Goal: Communication & Community: Answer question/provide support

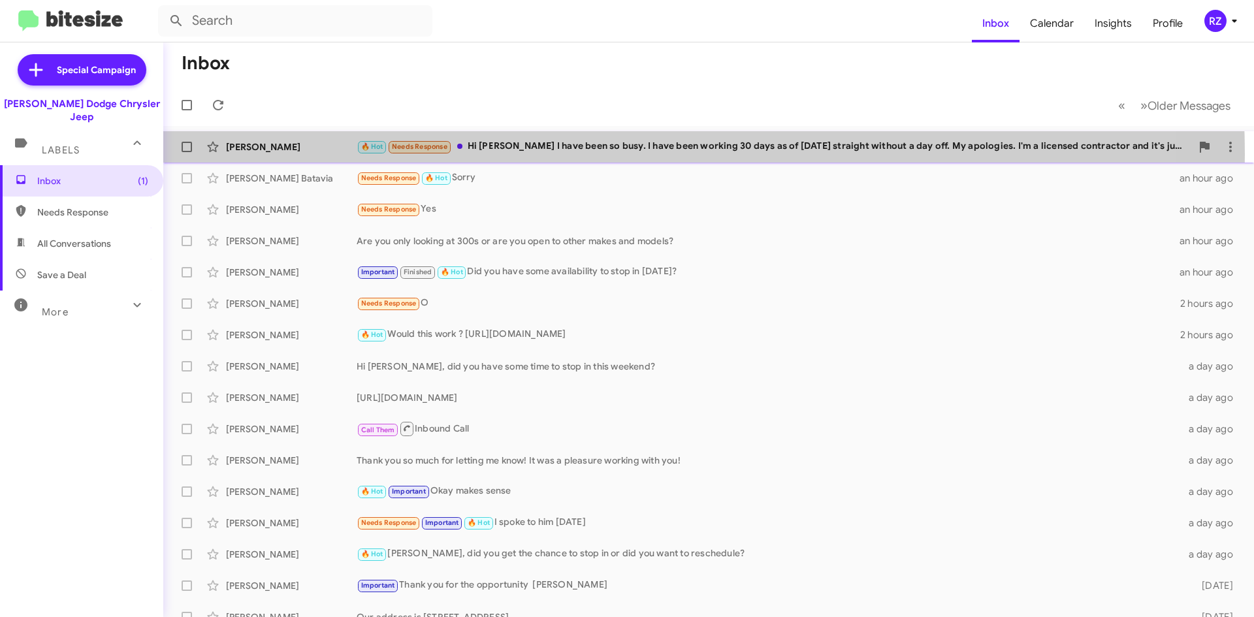
click at [547, 154] on div "🔥 Hot Needs Response Hi [PERSON_NAME] I have been so busy. I have been working …" at bounding box center [774, 146] width 835 height 15
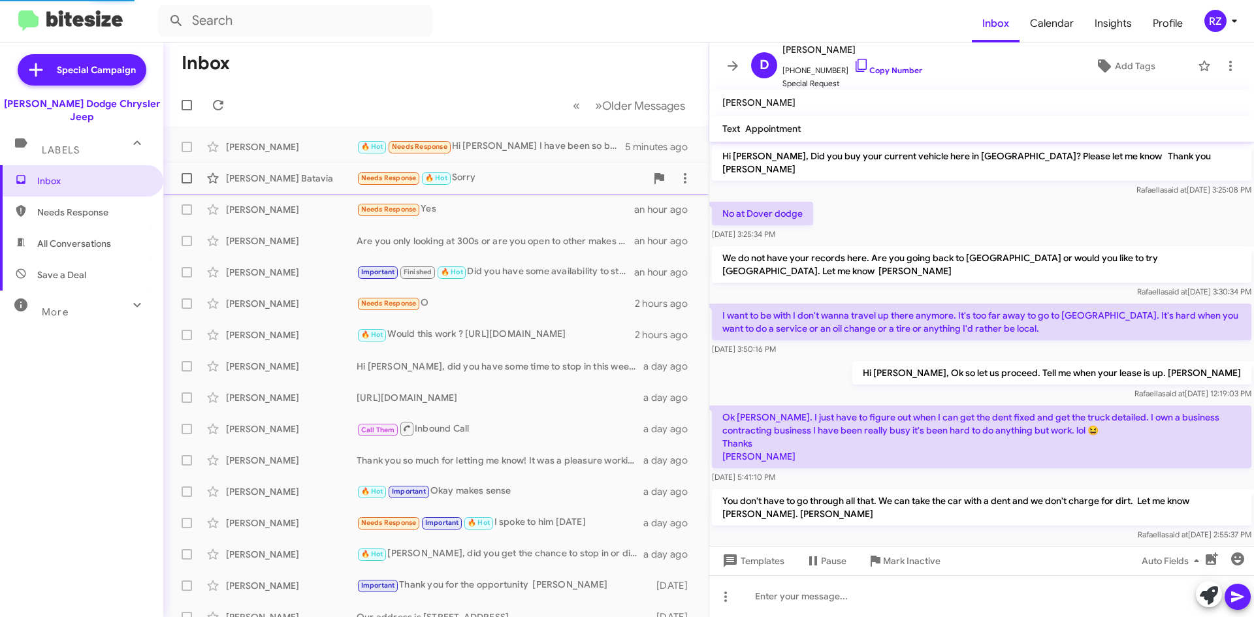
scroll to position [1059, 0]
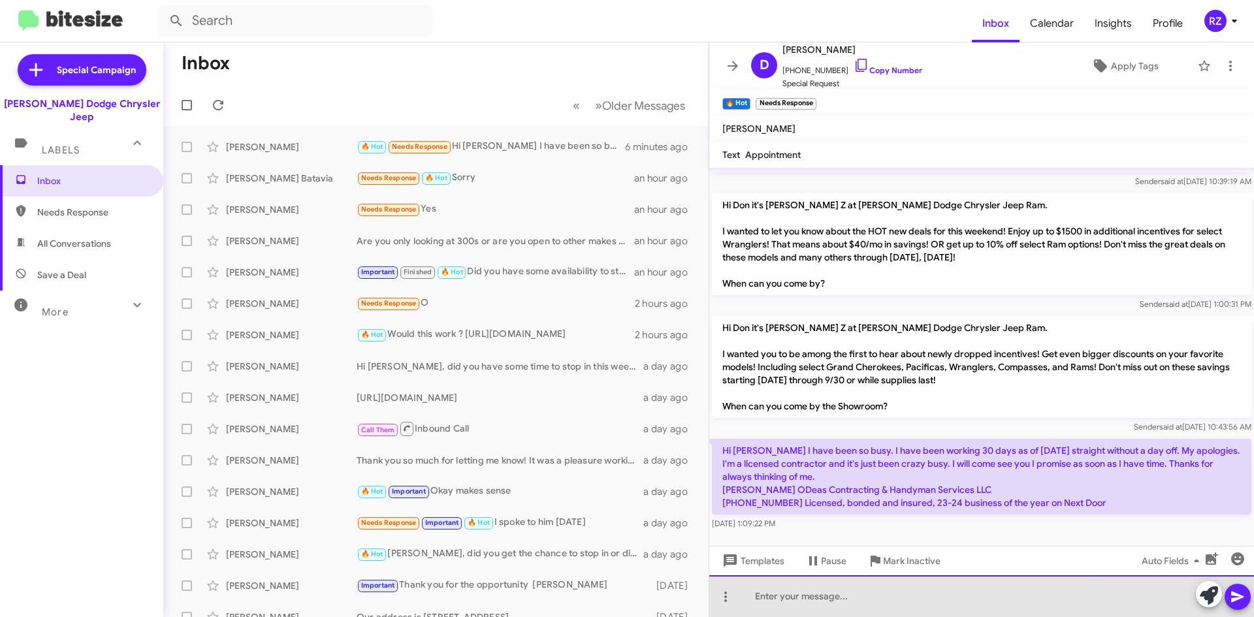
click at [841, 600] on div at bounding box center [981, 597] width 545 height 42
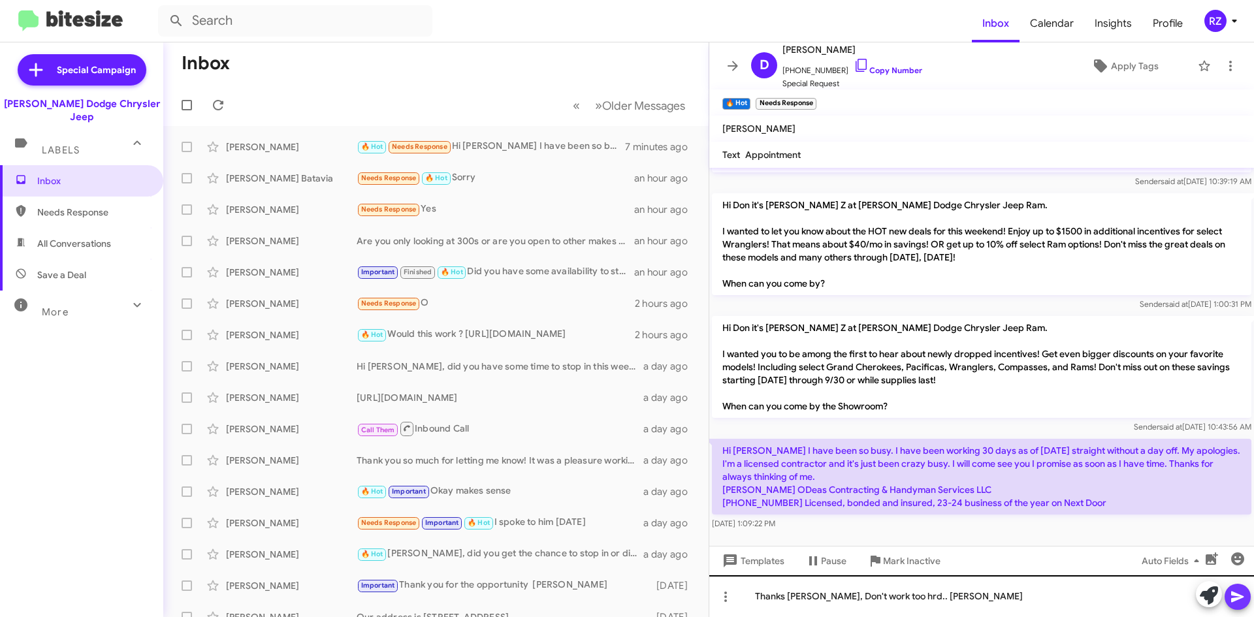
drag, startPoint x: 1235, startPoint y: 603, endPoint x: 1237, endPoint y: 610, distance: 7.3
click at [1237, 610] on div "Thanks Don, Don't work too hrd.. Patti" at bounding box center [981, 597] width 545 height 42
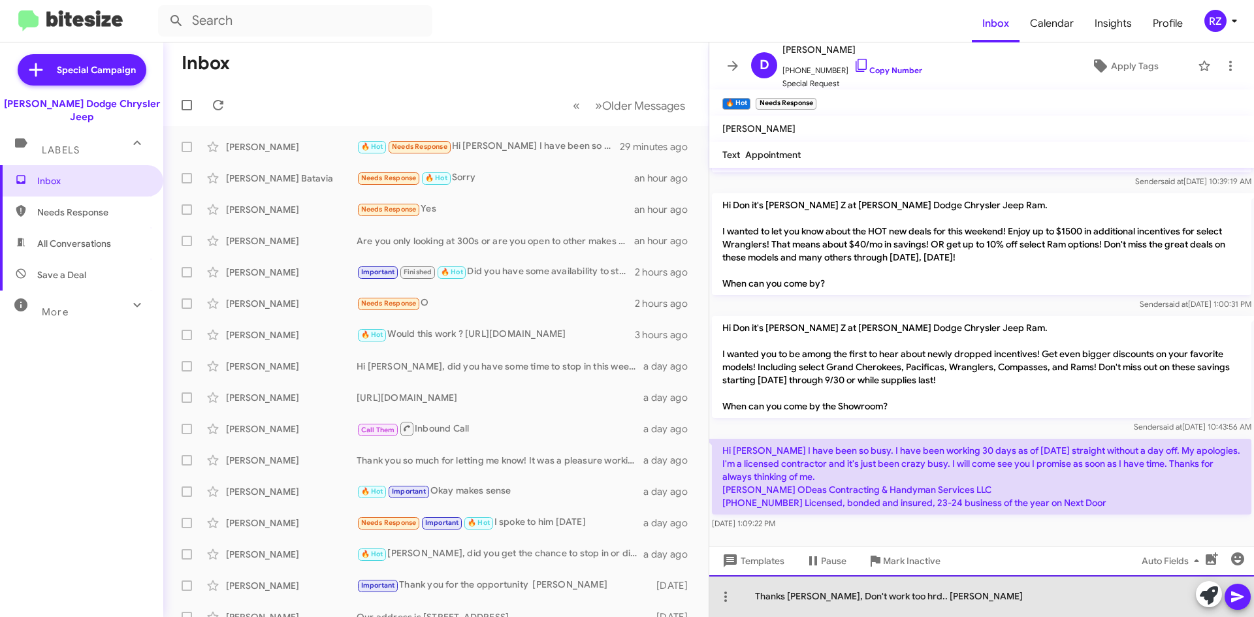
click at [881, 601] on div "Thanks Don, Don't work too hrd.. Patti" at bounding box center [981, 597] width 545 height 42
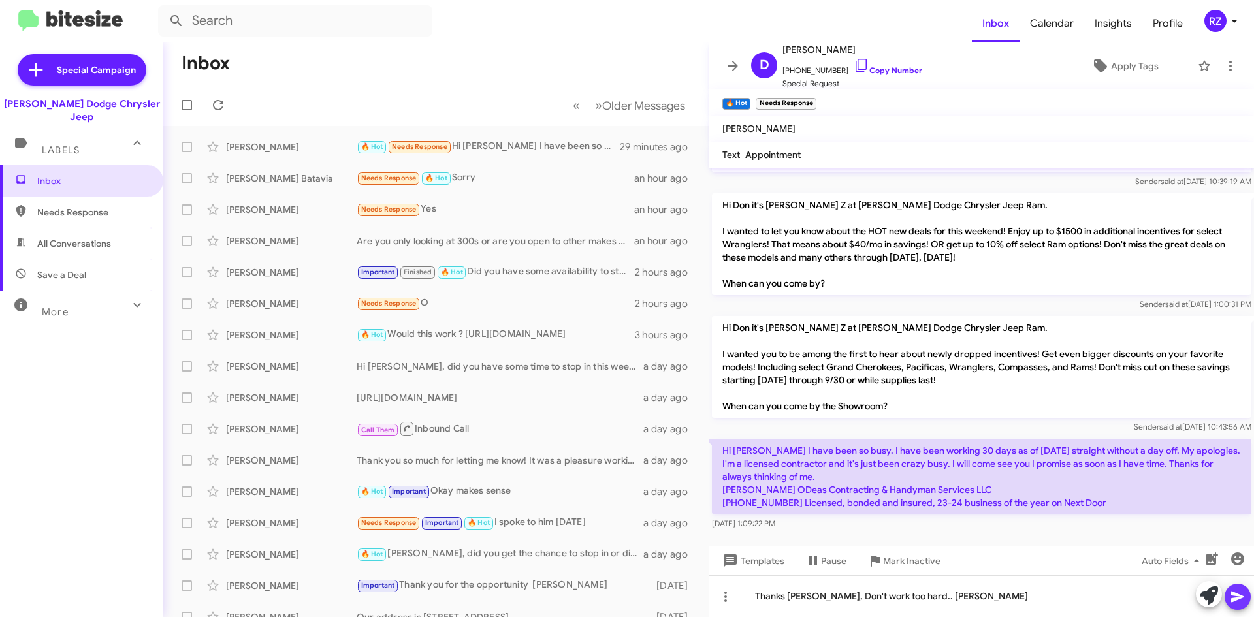
click at [1229, 598] on button at bounding box center [1238, 597] width 26 height 26
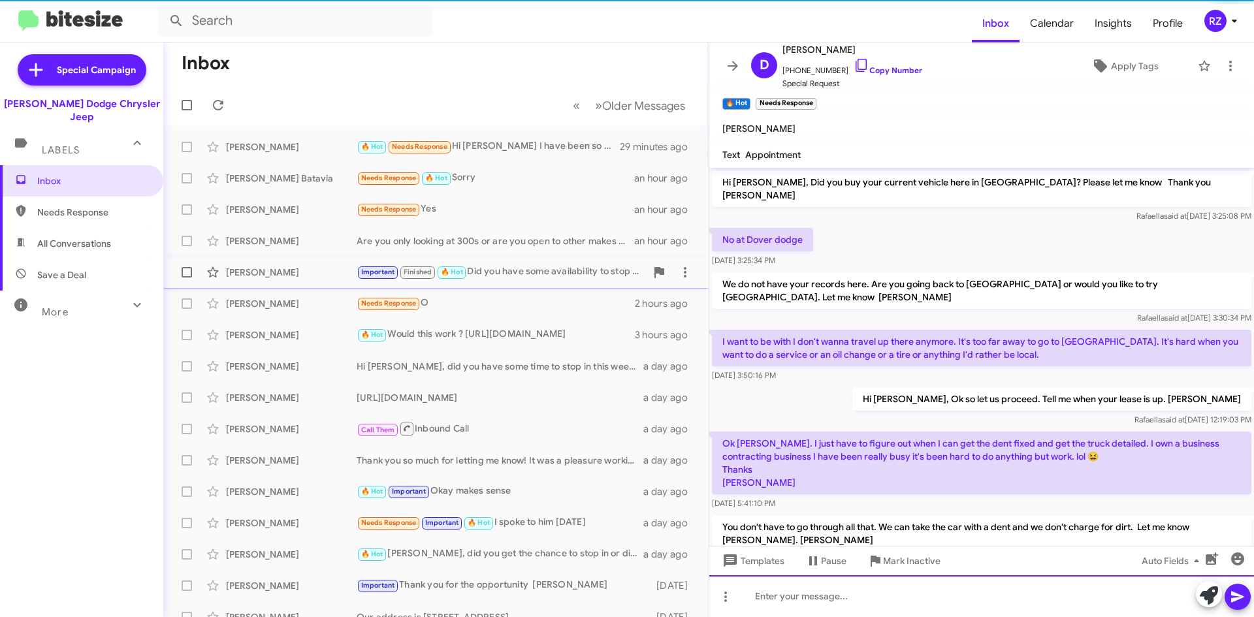
scroll to position [65, 0]
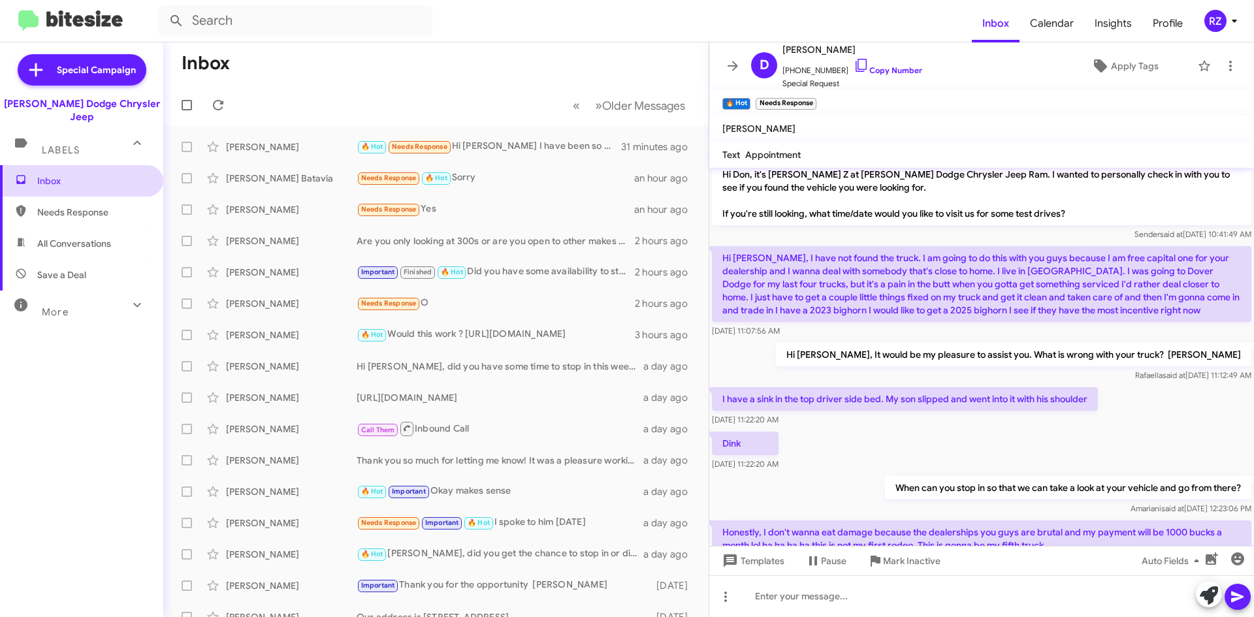
click at [113, 174] on span "Inbox" at bounding box center [92, 180] width 111 height 13
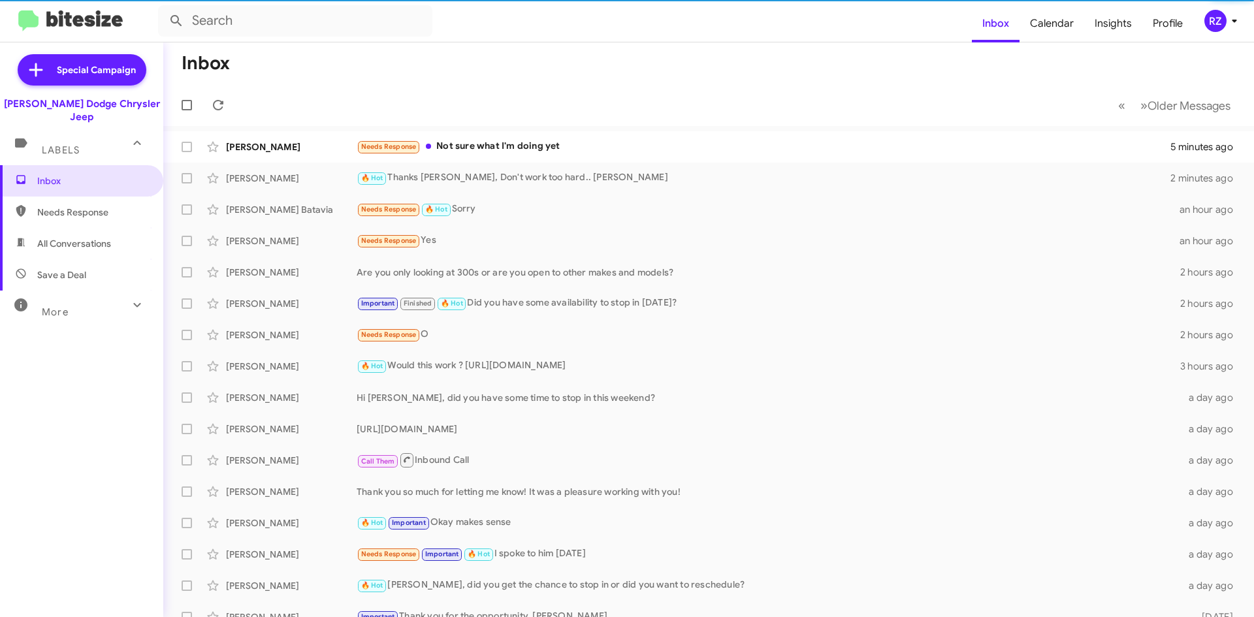
click at [112, 295] on div "More" at bounding box center [68, 307] width 116 height 24
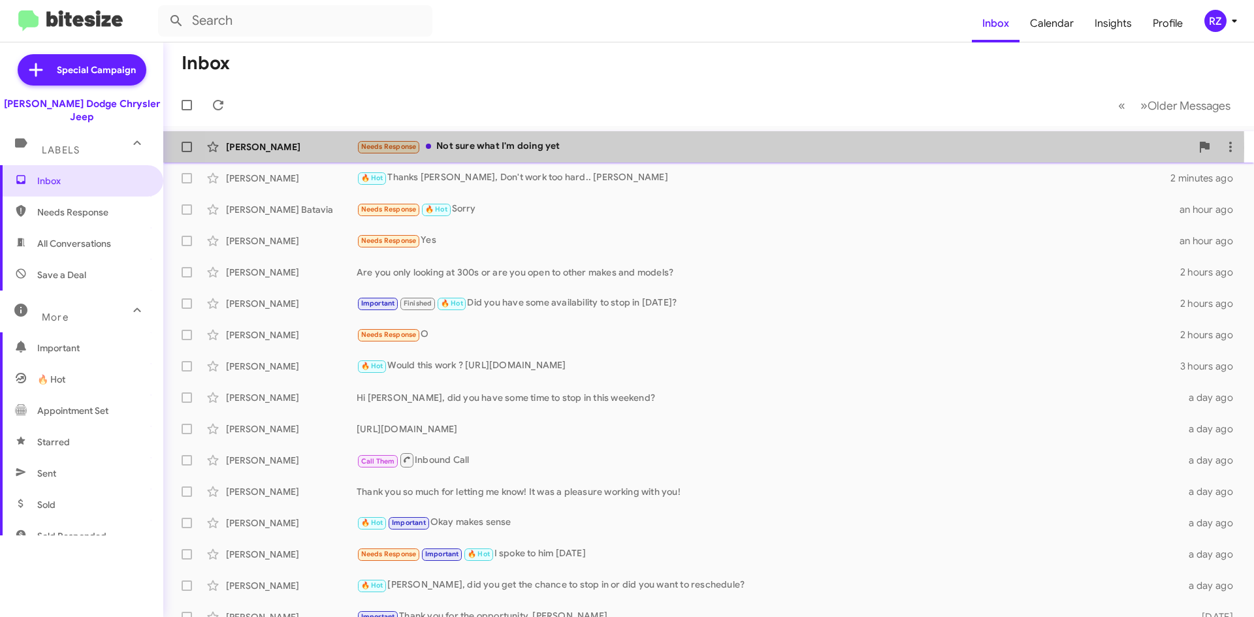
click at [642, 148] on div "Needs Response Not sure what I'm doing yet" at bounding box center [774, 146] width 835 height 15
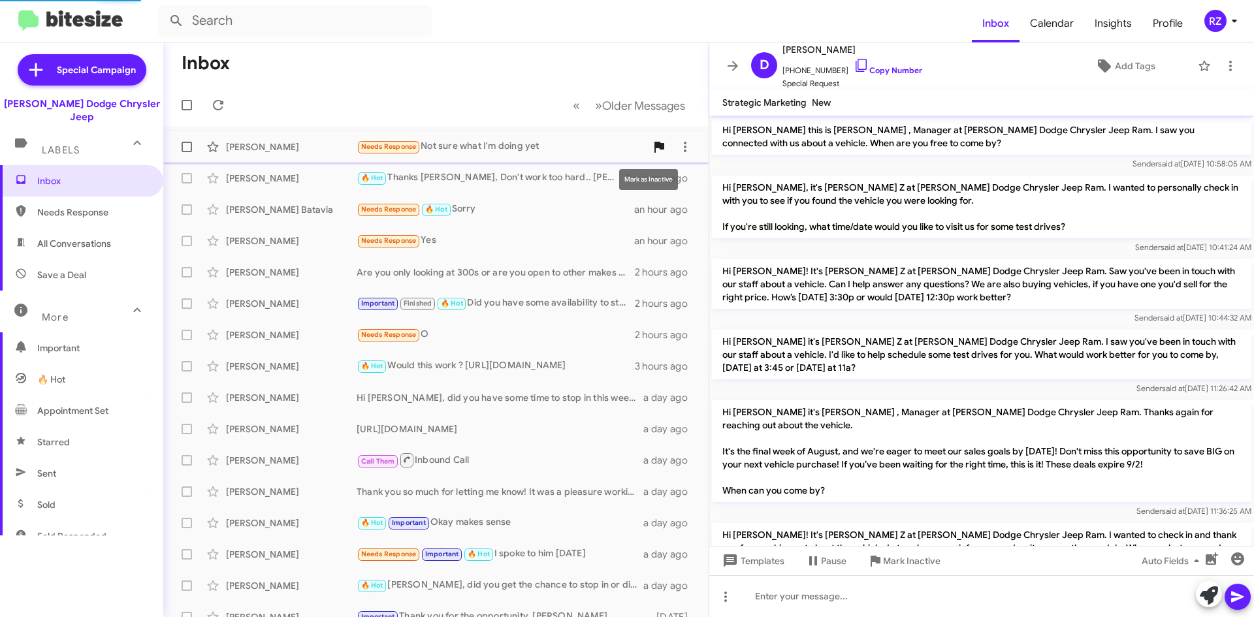
scroll to position [477, 0]
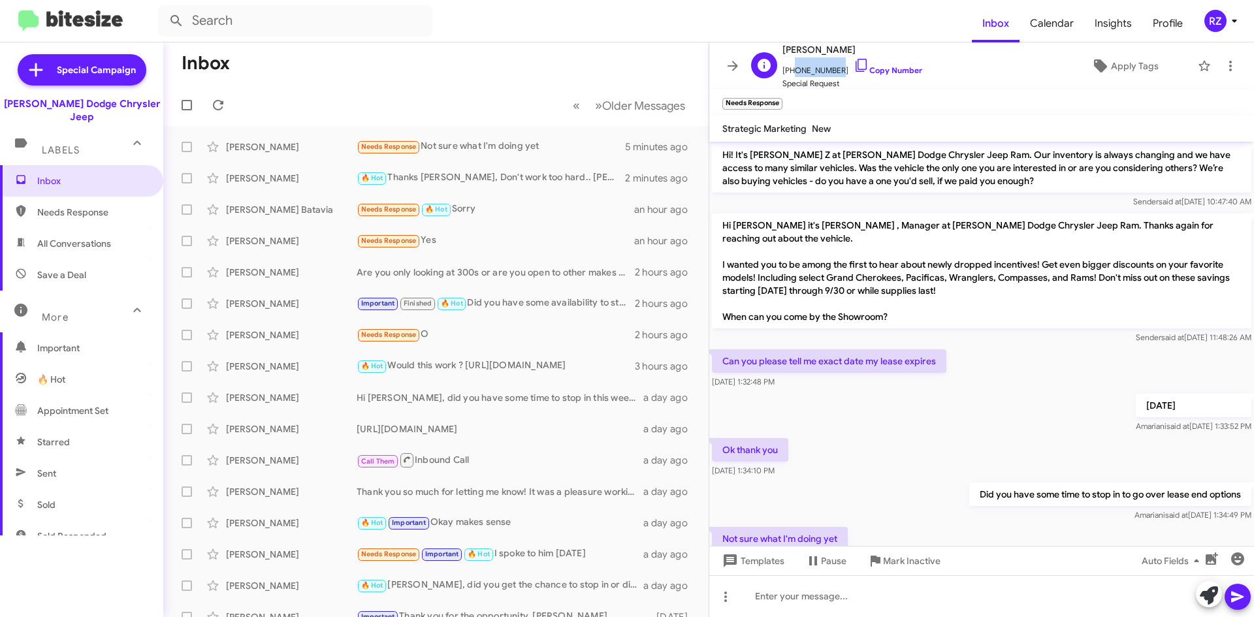
drag, startPoint x: 835, startPoint y: 68, endPoint x: 789, endPoint y: 73, distance: 46.0
click at [789, 73] on span "+19088726508 Copy Number" at bounding box center [853, 67] width 140 height 20
copy span "9088726508"
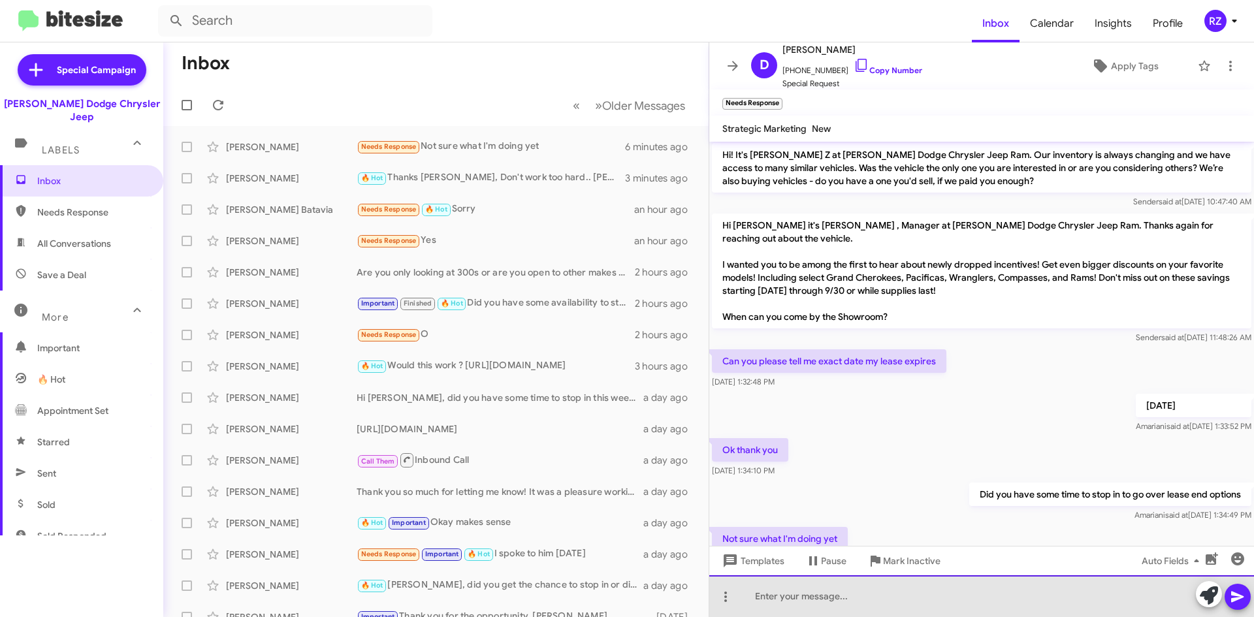
click at [775, 591] on div at bounding box center [981, 597] width 545 height 42
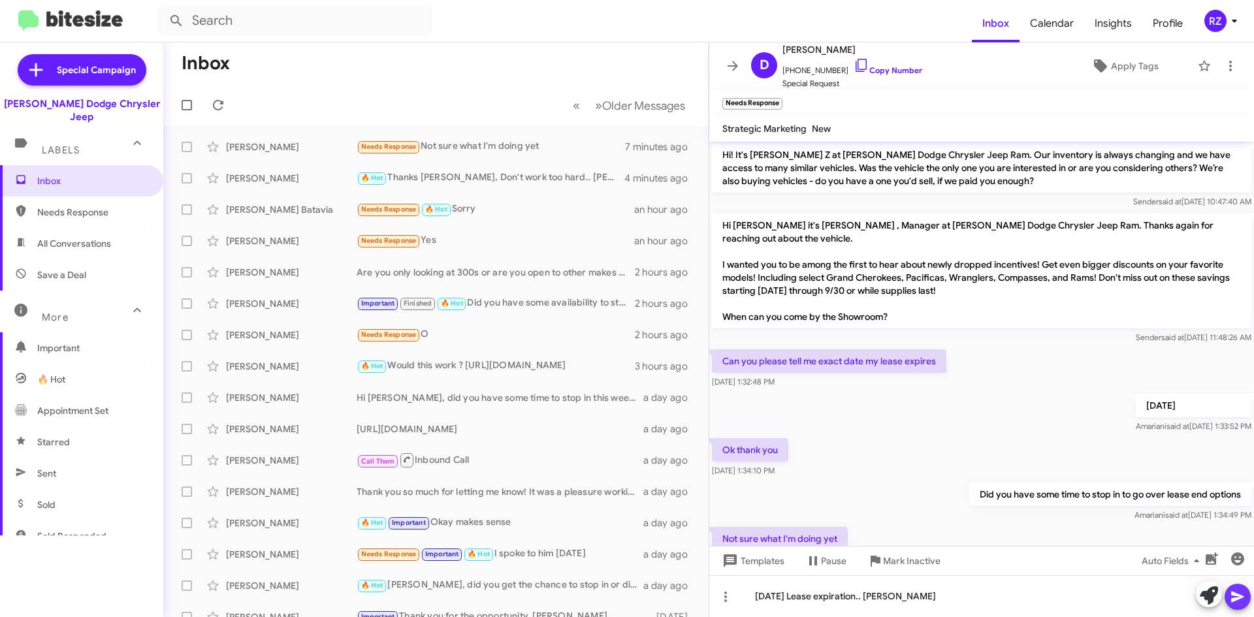
click at [1234, 594] on icon at bounding box center [1237, 597] width 12 height 11
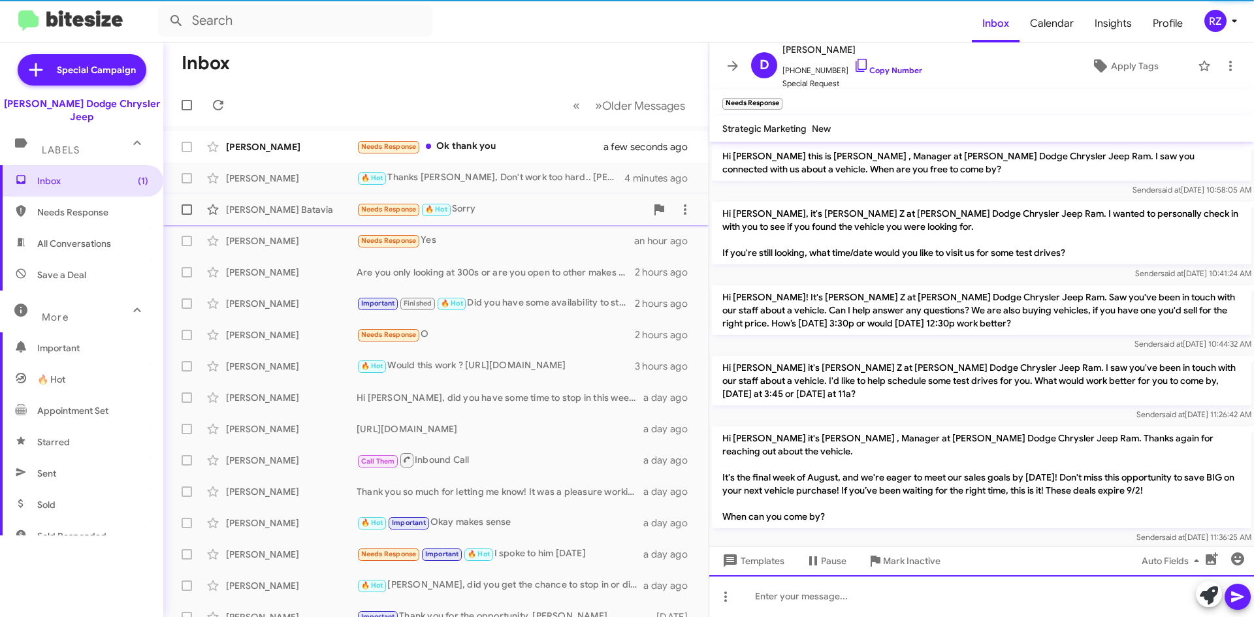
scroll to position [598, 0]
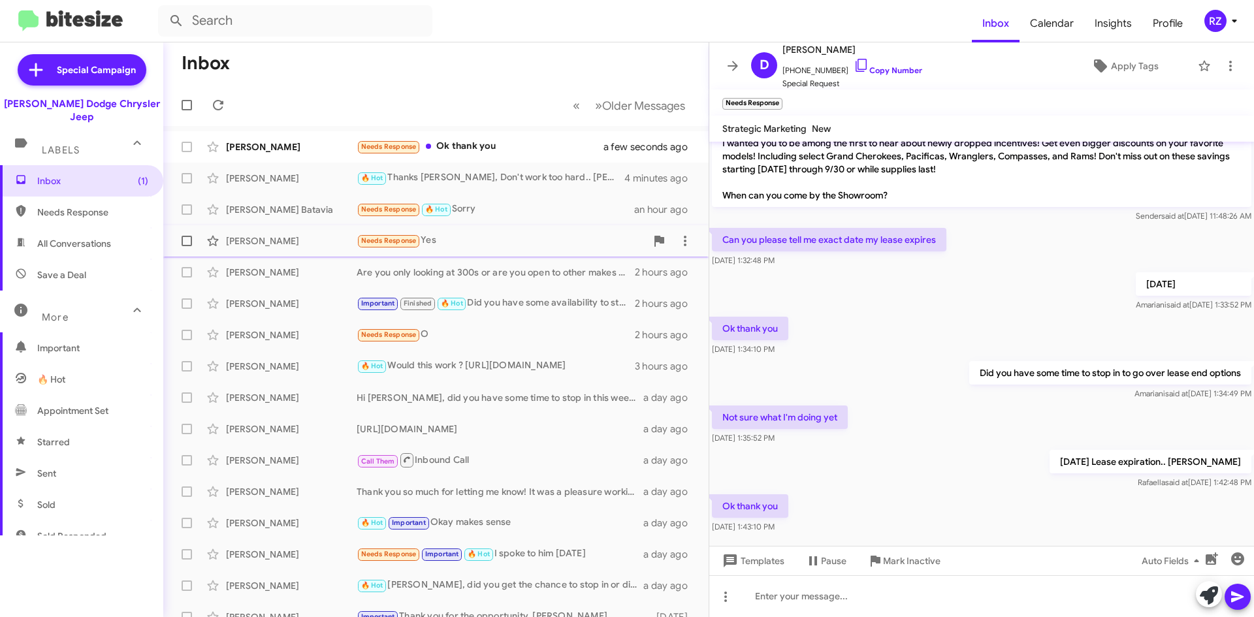
click at [551, 236] on div "Needs Response Yes" at bounding box center [501, 240] width 289 height 15
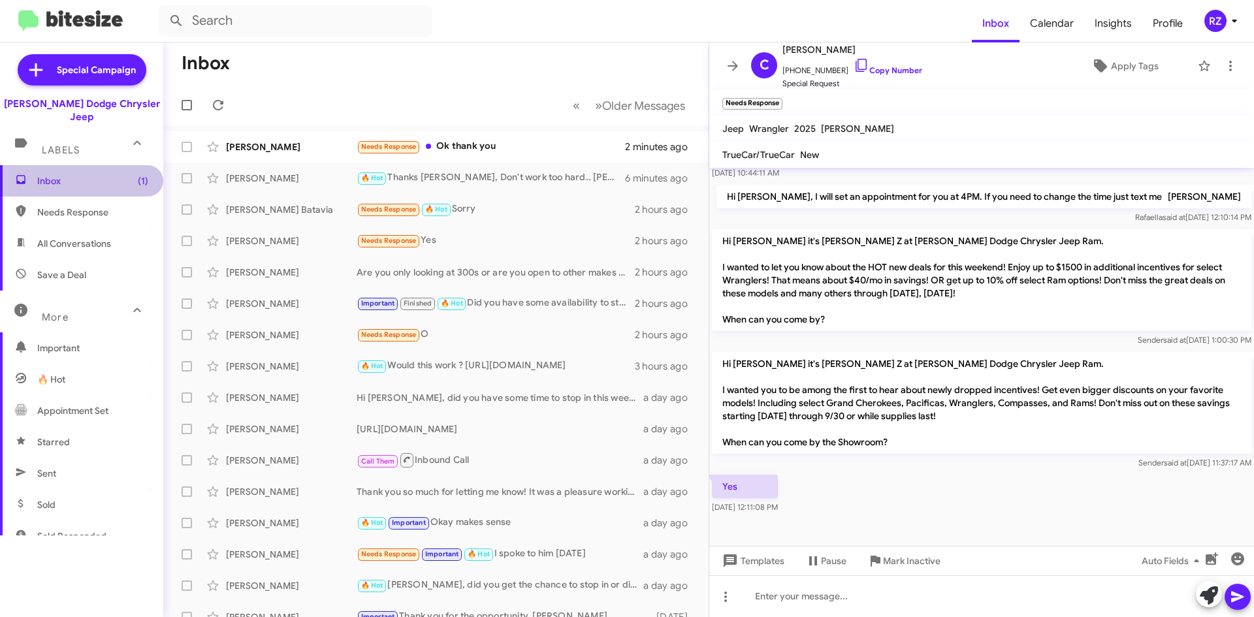
click at [94, 174] on span "Inbox (1)" at bounding box center [92, 180] width 111 height 13
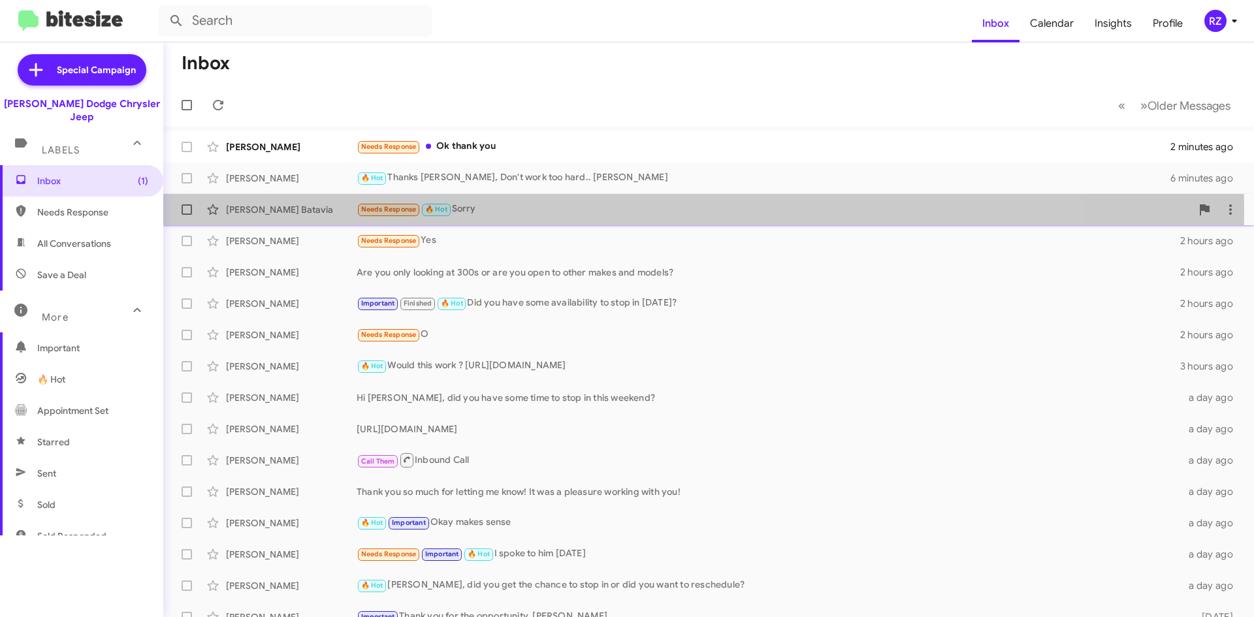
click at [500, 212] on div "Needs Response 🔥 Hot Sorry" at bounding box center [774, 209] width 835 height 15
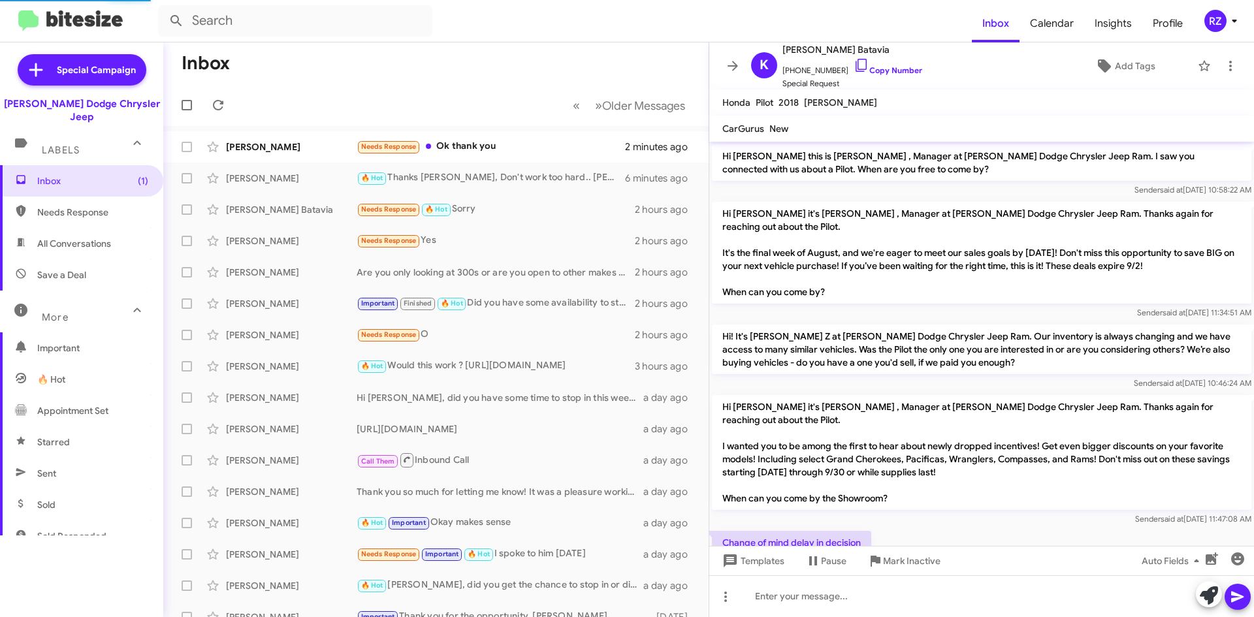
scroll to position [112, 0]
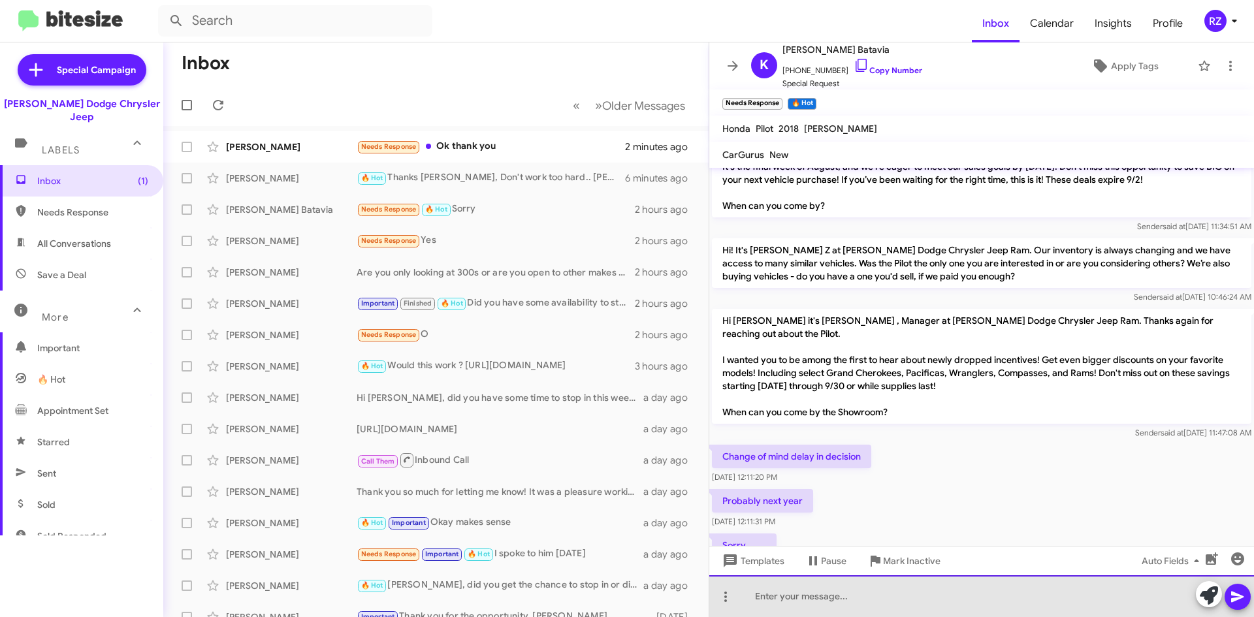
click at [783, 596] on div at bounding box center [981, 597] width 545 height 42
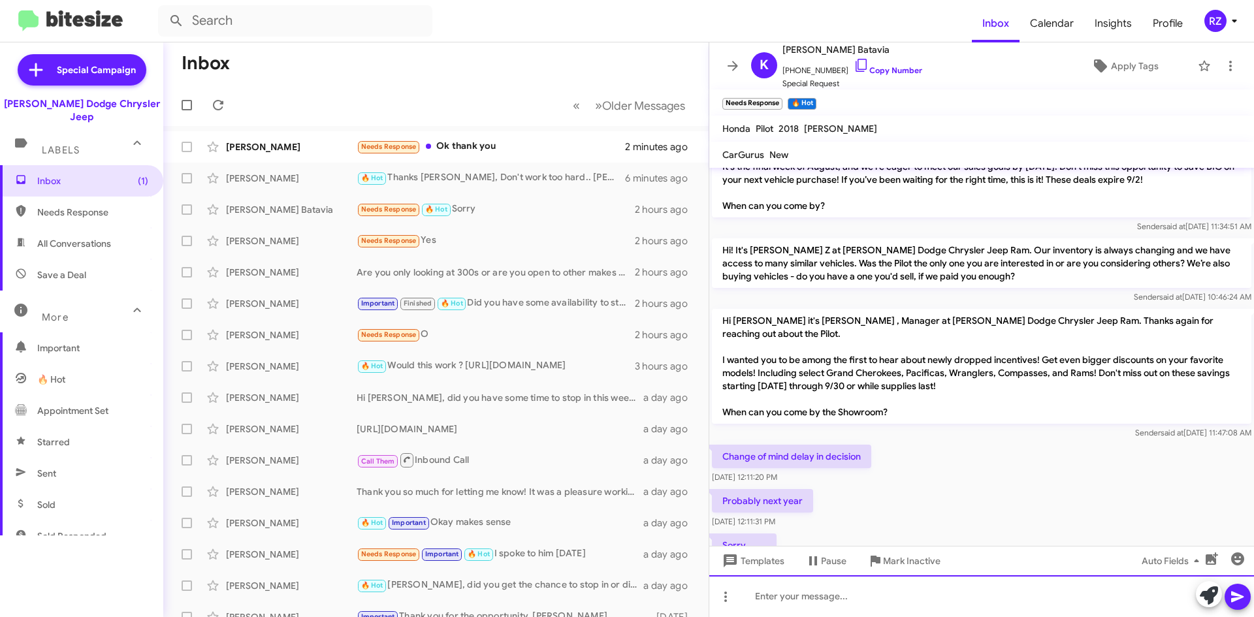
paste div
drag, startPoint x: 824, startPoint y: 600, endPoint x: 734, endPoint y: 602, distance: 90.8
click at [734, 602] on div "9088726508" at bounding box center [981, 597] width 545 height 42
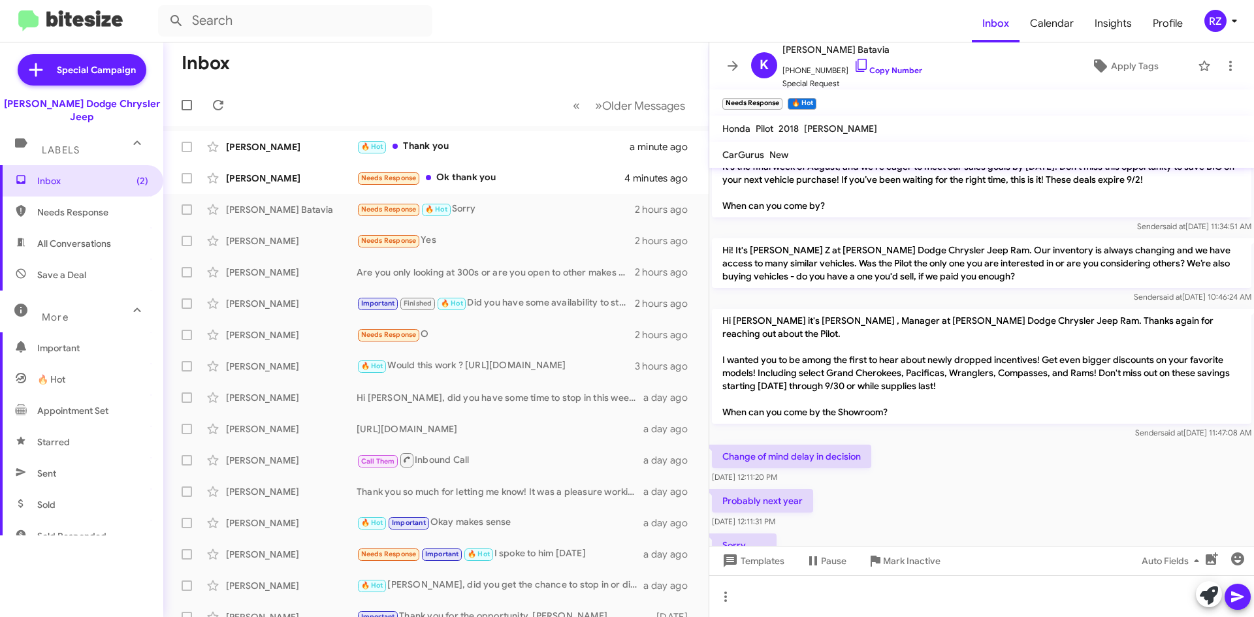
click at [133, 308] on icon at bounding box center [136, 310] width 7 height 5
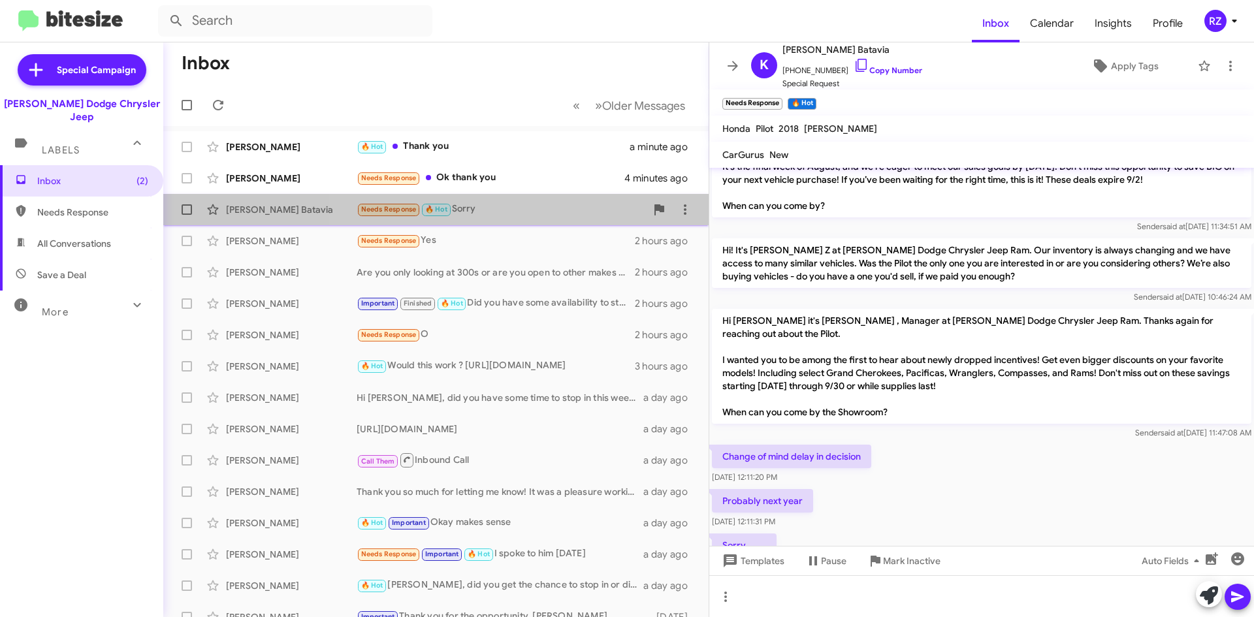
click at [515, 211] on div "Needs Response 🔥 Hot Sorry" at bounding box center [501, 209] width 289 height 15
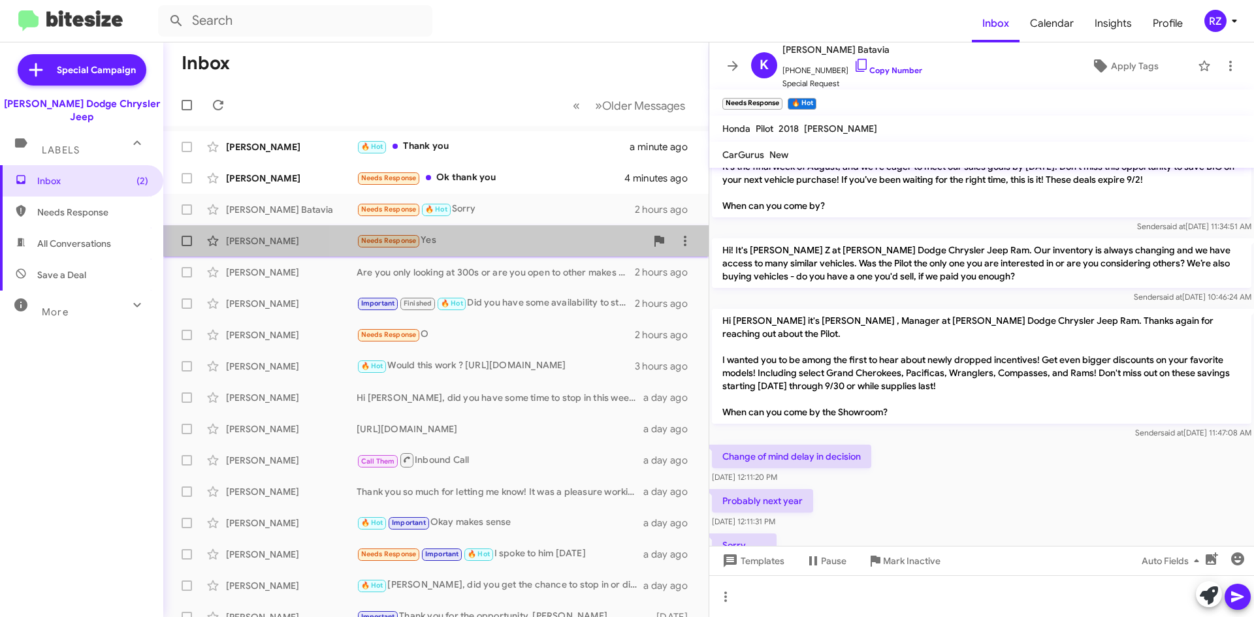
click at [512, 237] on div "Needs Response Yes" at bounding box center [501, 240] width 289 height 15
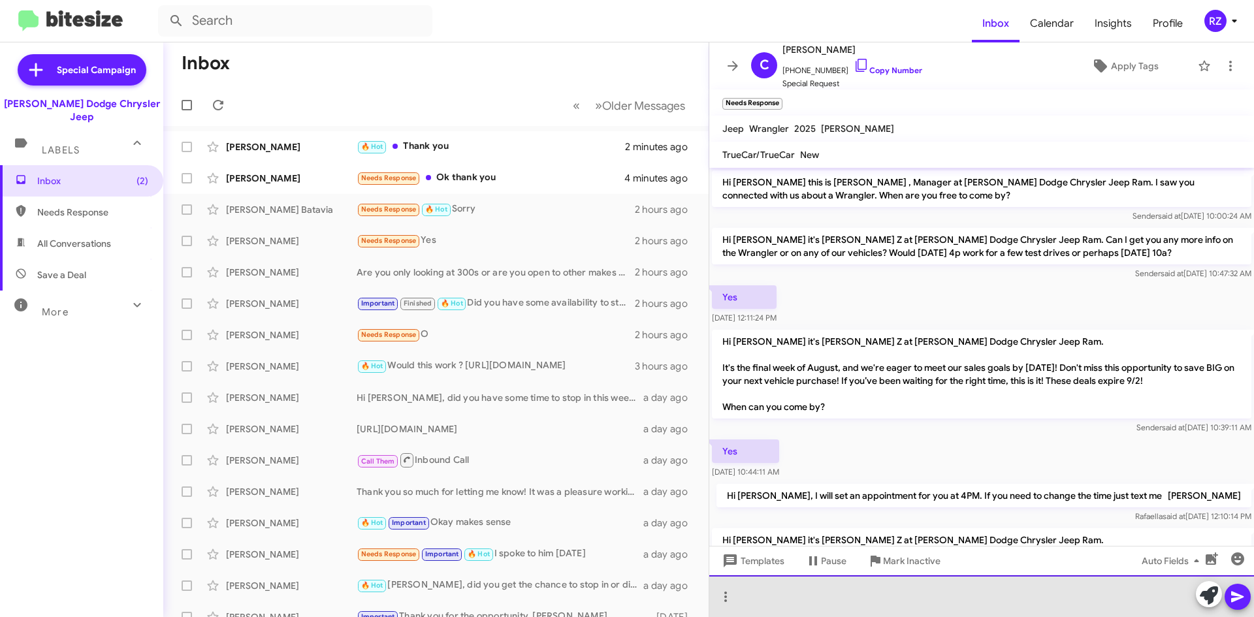
click at [740, 589] on div at bounding box center [981, 597] width 545 height 42
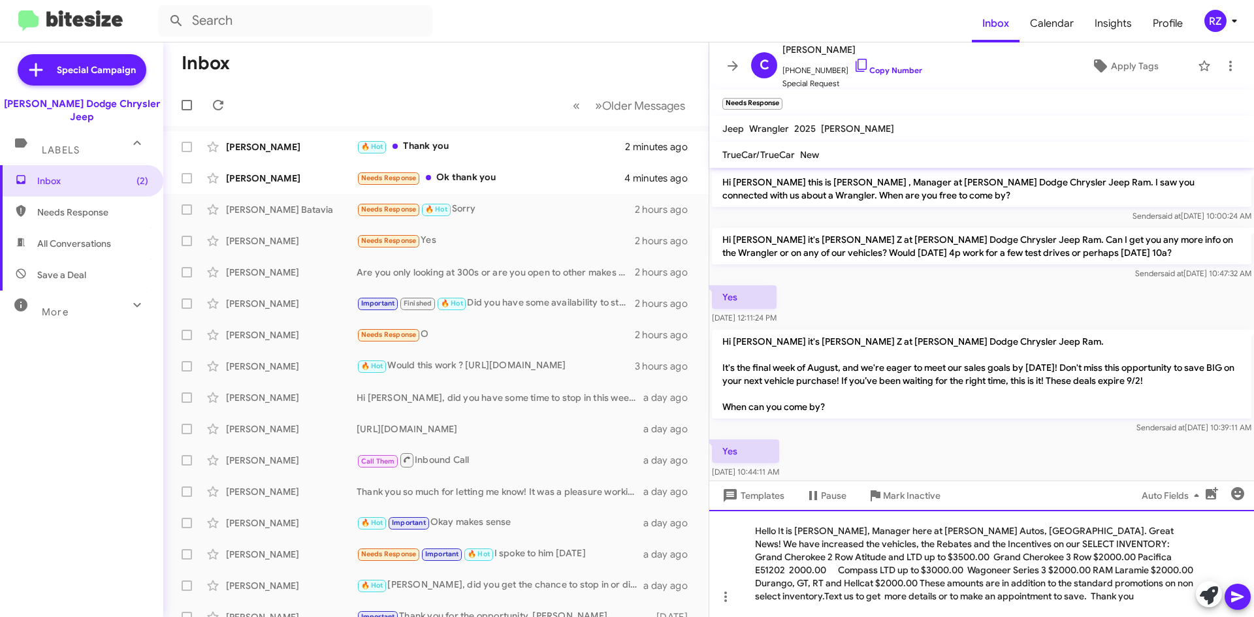
click at [1151, 545] on div "Hello It is Patti Z, Manager here at Nielsen Autos, East Hanover. Great News! W…" at bounding box center [981, 563] width 545 height 107
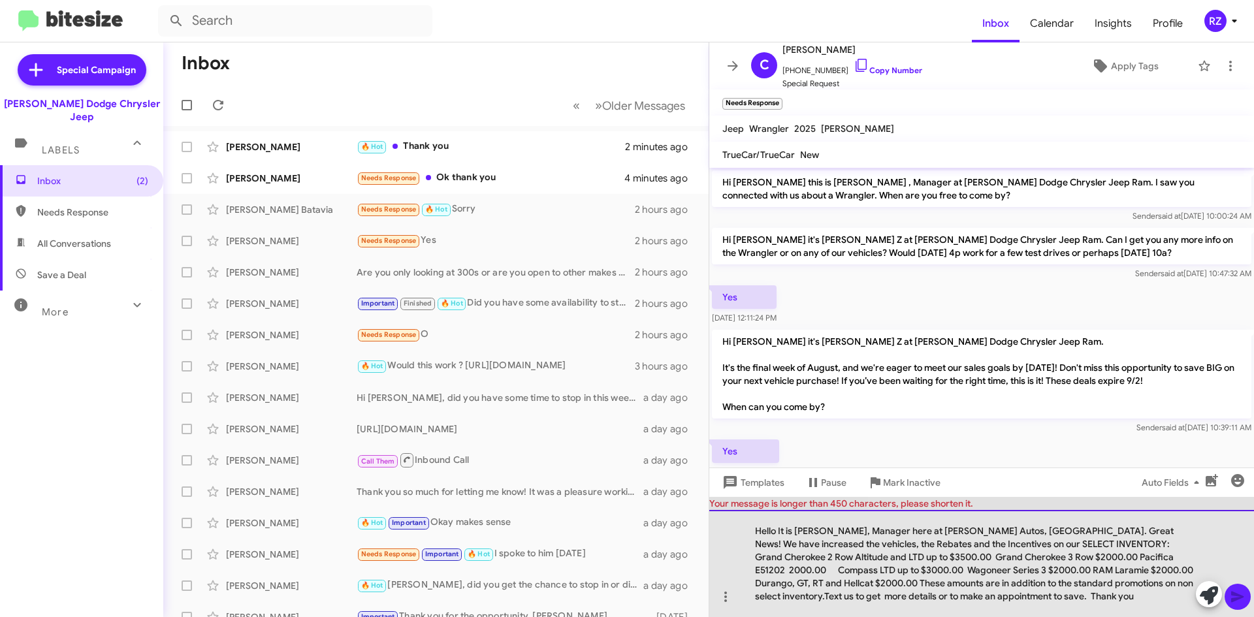
click at [1149, 581] on div "Hello It is Patti Z, Manager here at Nielsen Autos, East Hanover. Great News! W…" at bounding box center [981, 563] width 545 height 107
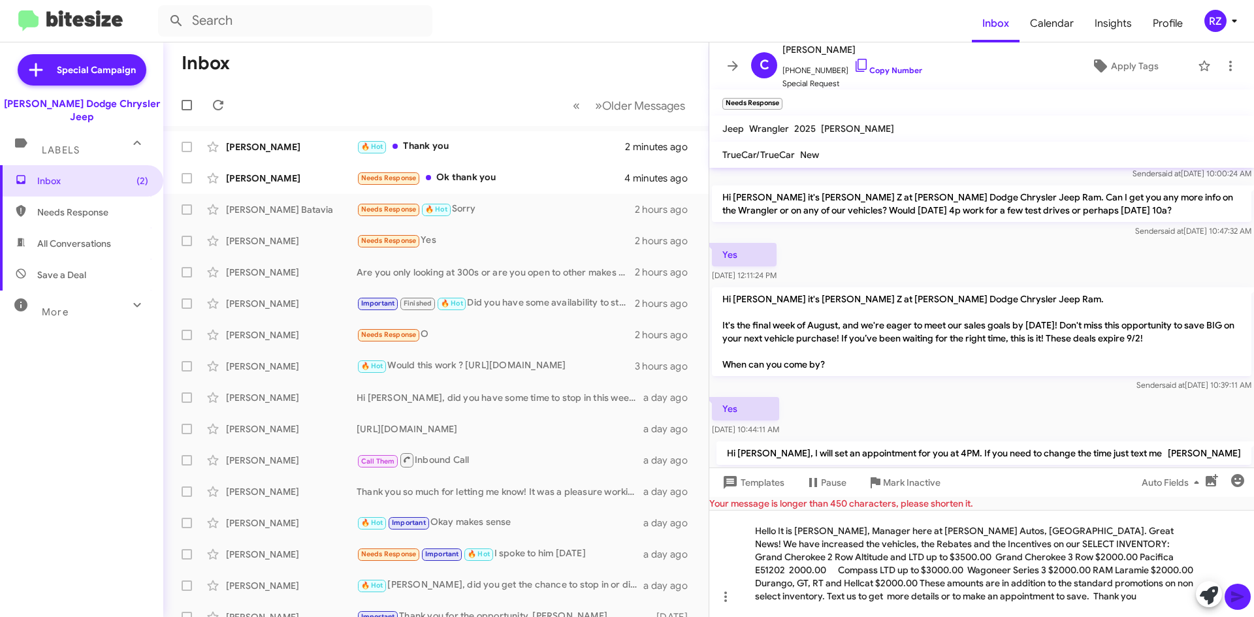
scroll to position [65, 0]
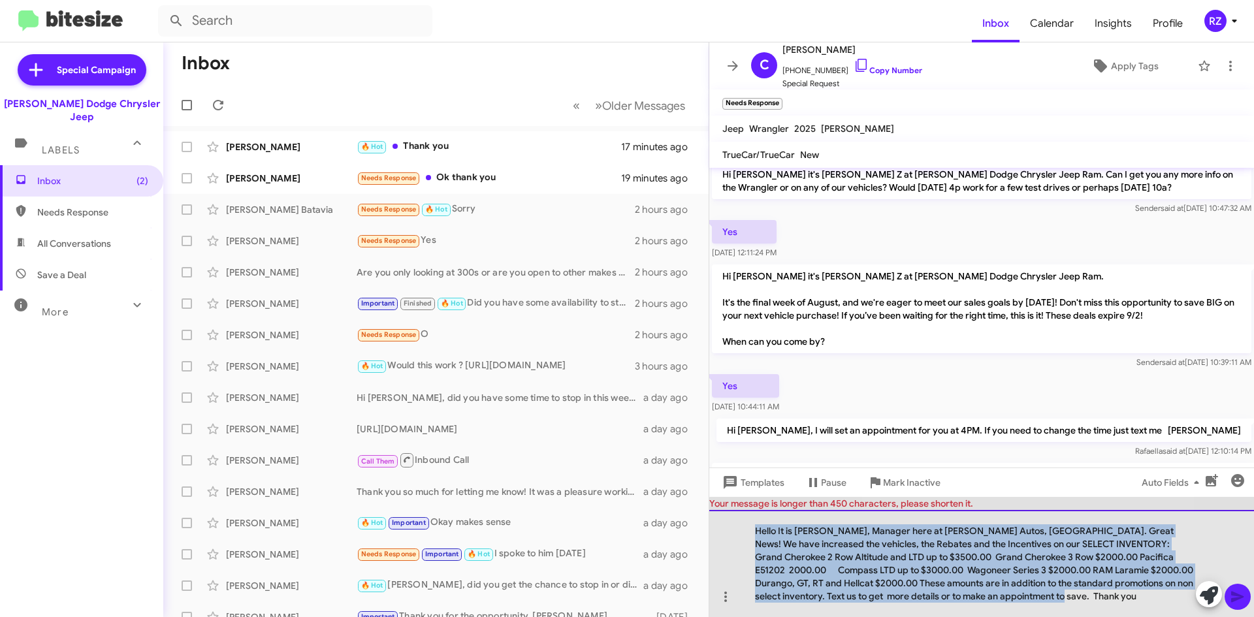
drag, startPoint x: 1029, startPoint y: 593, endPoint x: 753, endPoint y: 533, distance: 282.7
click at [753, 533] on div "Hello It is Patti Z, Manager here at Nielsen Autos, East Hanover. Great News! W…" at bounding box center [981, 563] width 545 height 107
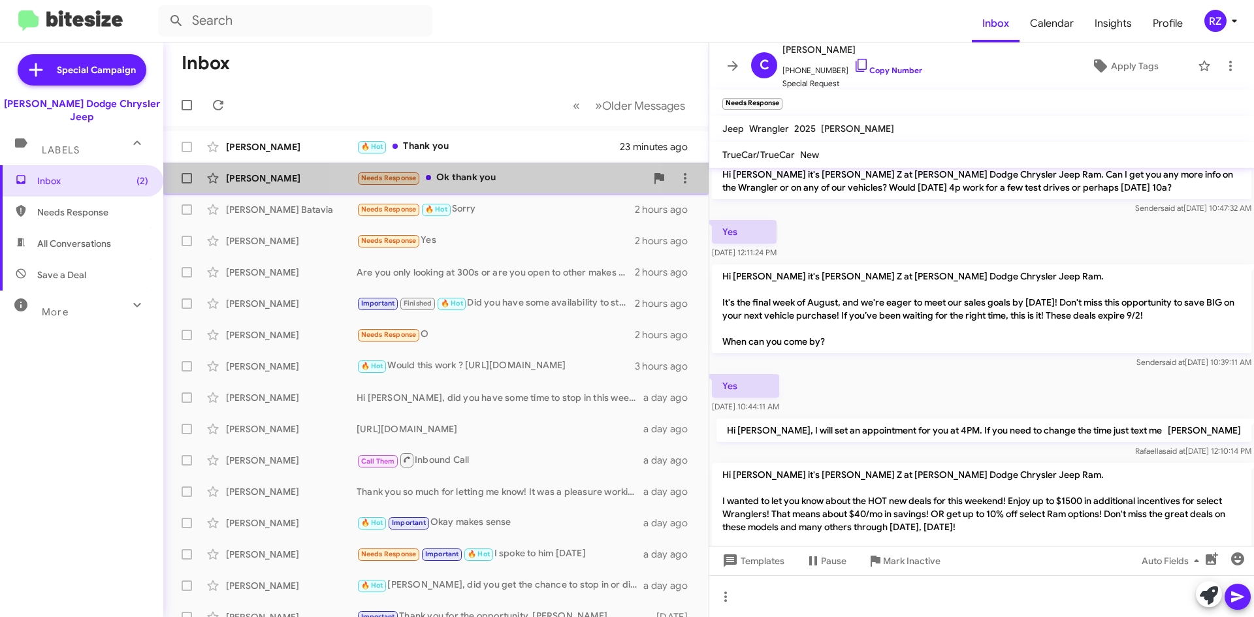
click at [508, 179] on div "Needs Response Ok thank you" at bounding box center [501, 178] width 289 height 15
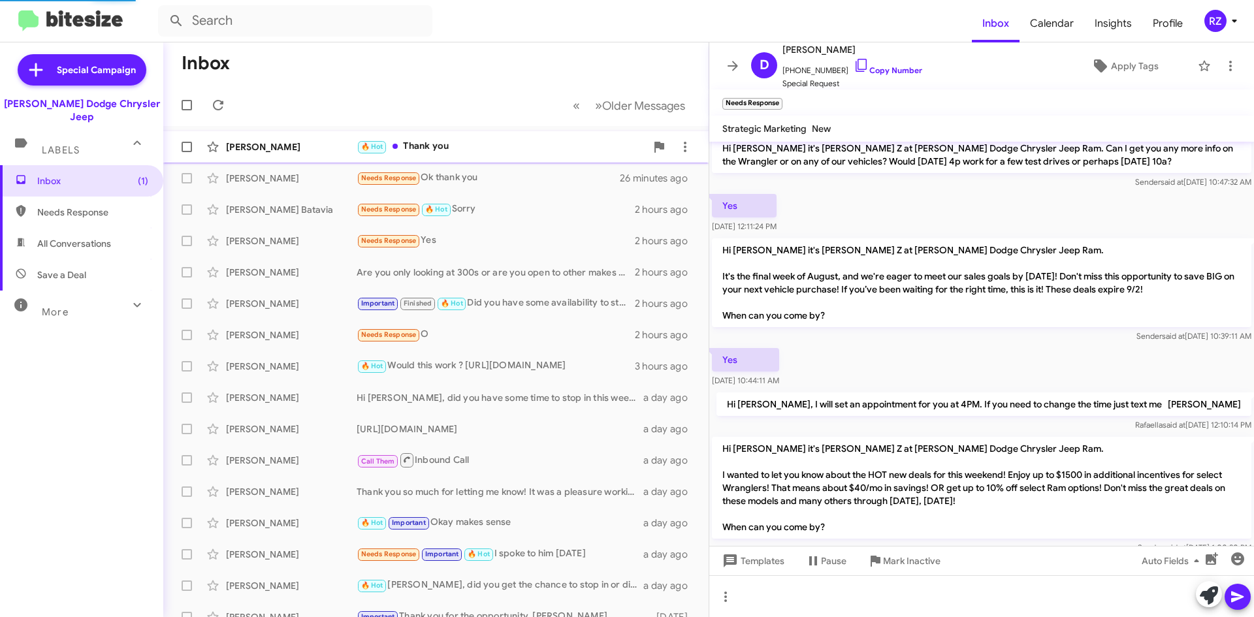
scroll to position [598, 0]
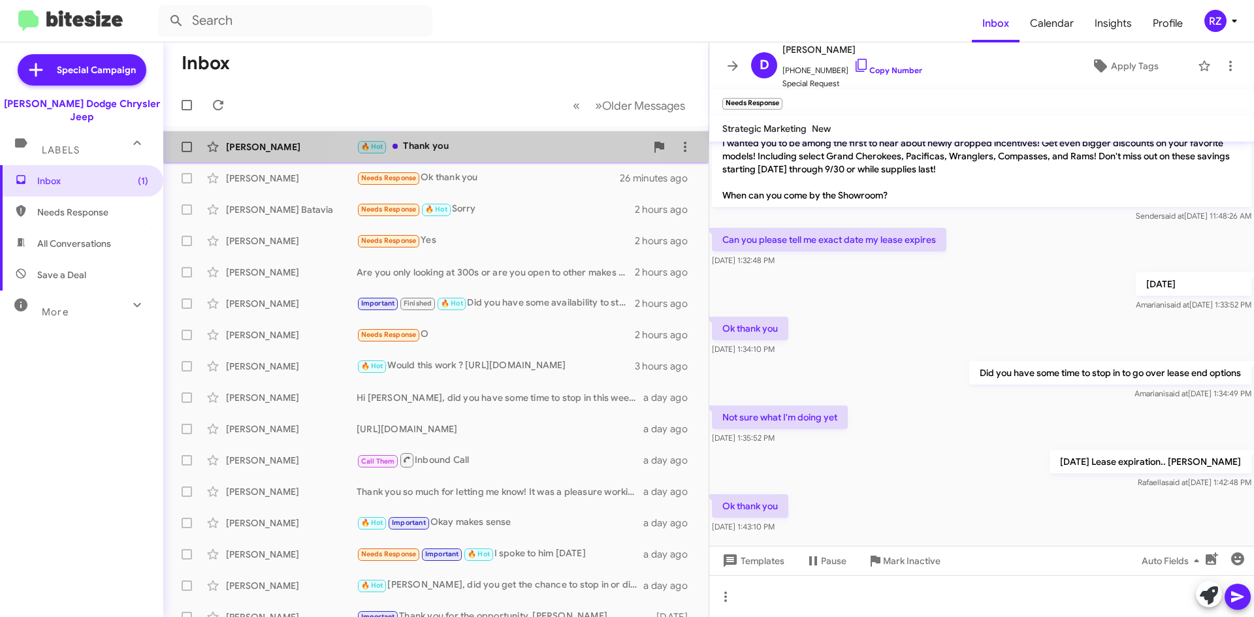
click at [506, 148] on div "🔥 Hot Thank you" at bounding box center [501, 146] width 289 height 15
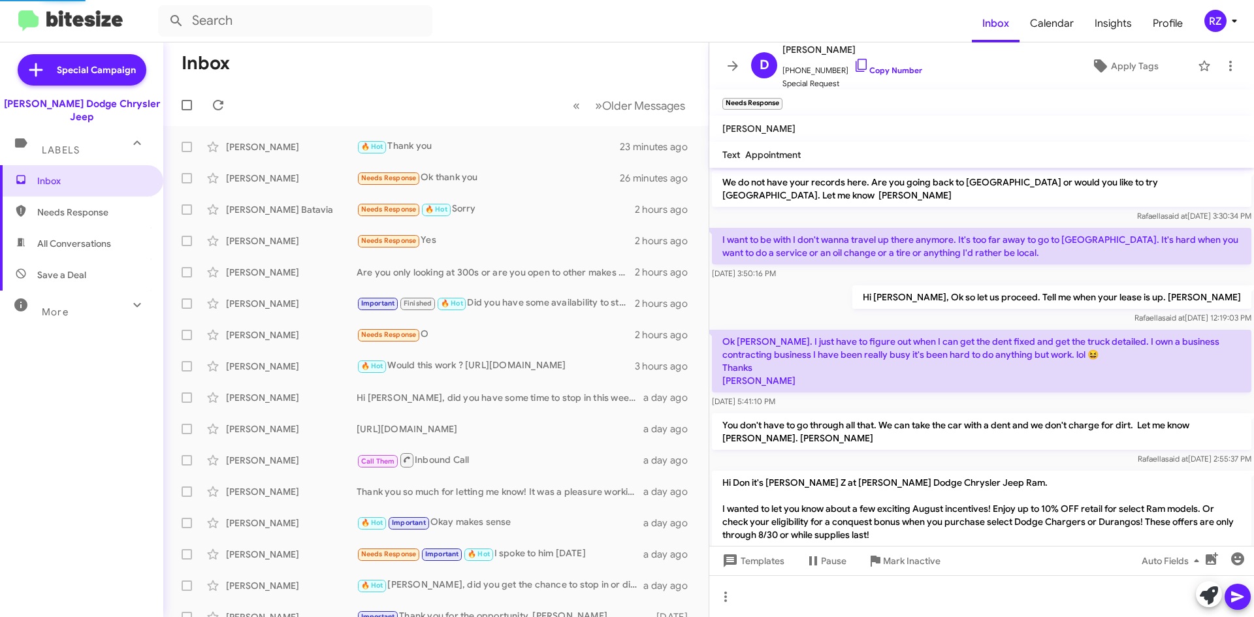
scroll to position [65, 0]
